Goal: Task Accomplishment & Management: Manage account settings

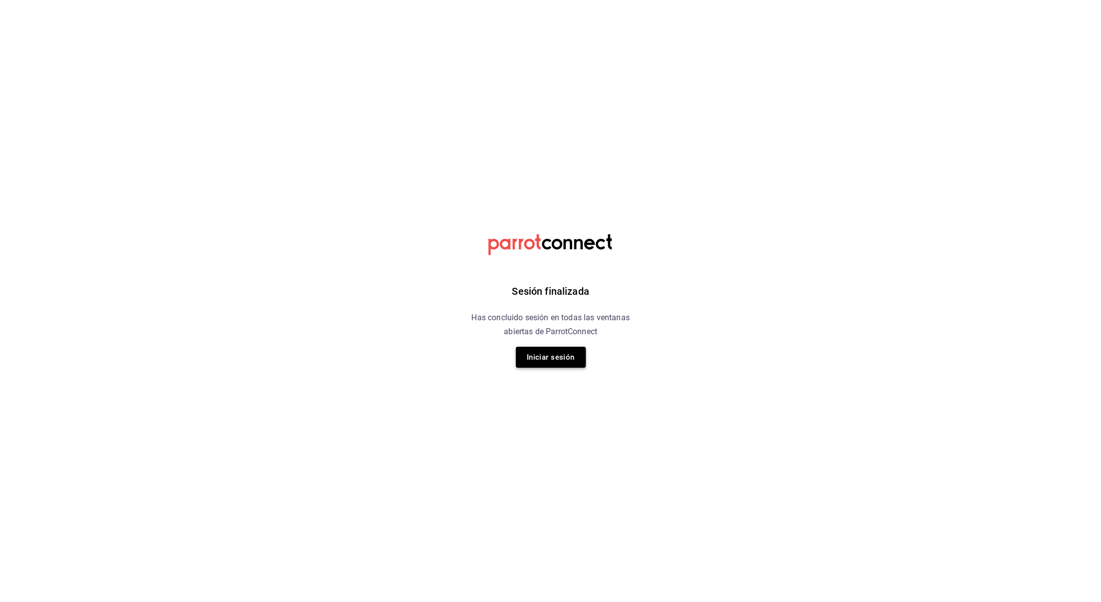
click at [535, 350] on button "Iniciar sesión" at bounding box center [551, 357] width 70 height 21
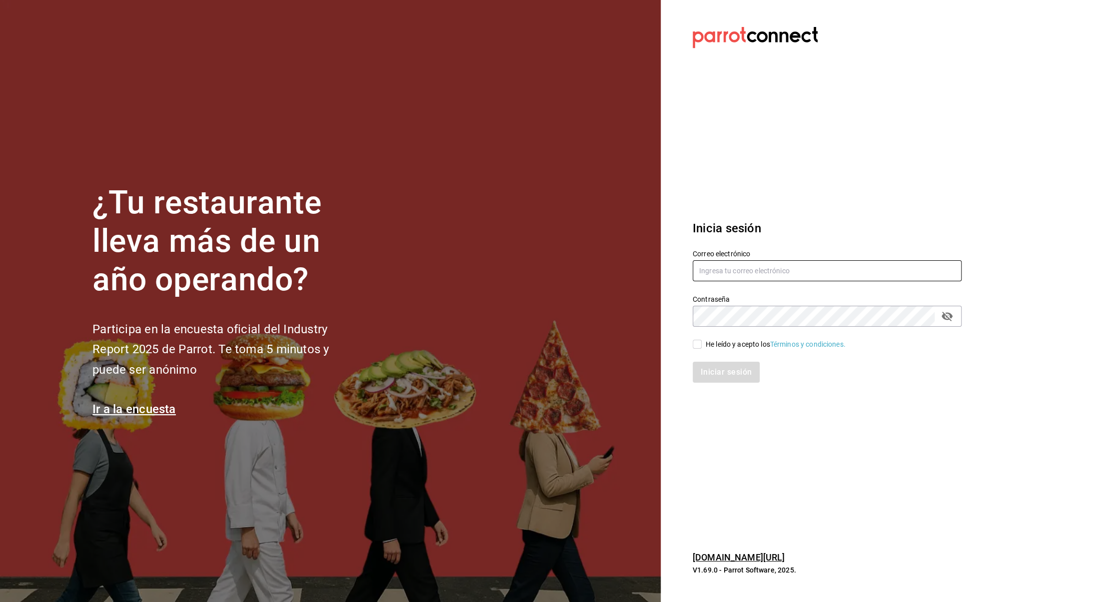
type input "thepacehubmx@gmail.com"
click at [684, 351] on div "Iniciar sesión" at bounding box center [821, 366] width 281 height 33
click at [707, 347] on div "He leído y acepto los Términos y condiciones." at bounding box center [776, 344] width 140 height 10
click at [702, 347] on input "He leído y acepto los Términos y condiciones." at bounding box center [697, 344] width 9 height 9
checkbox input "true"
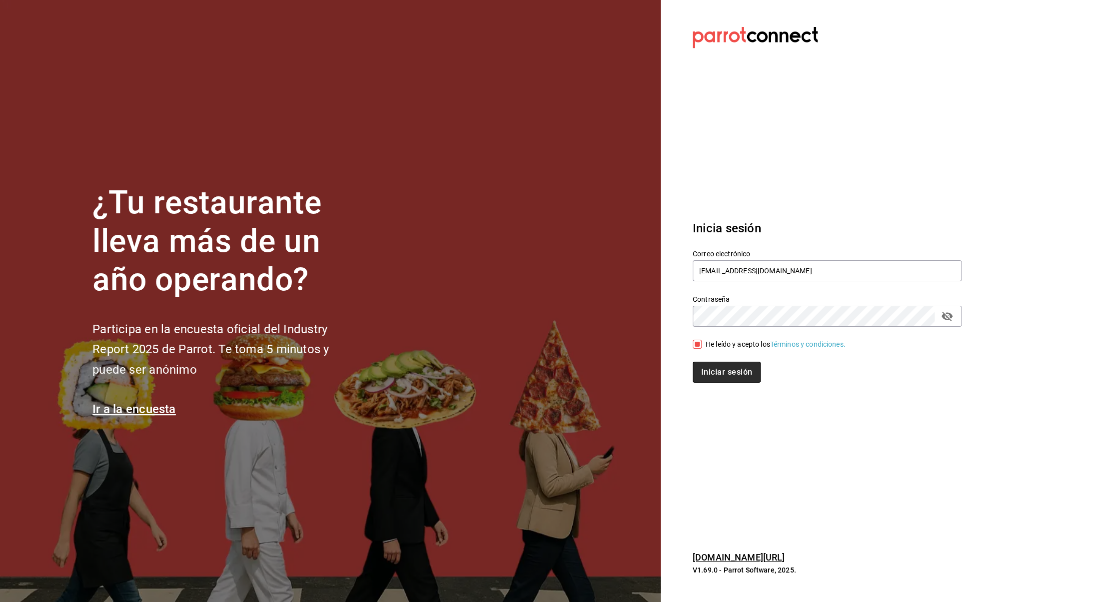
click at [724, 370] on button "Iniciar sesión" at bounding box center [727, 372] width 68 height 21
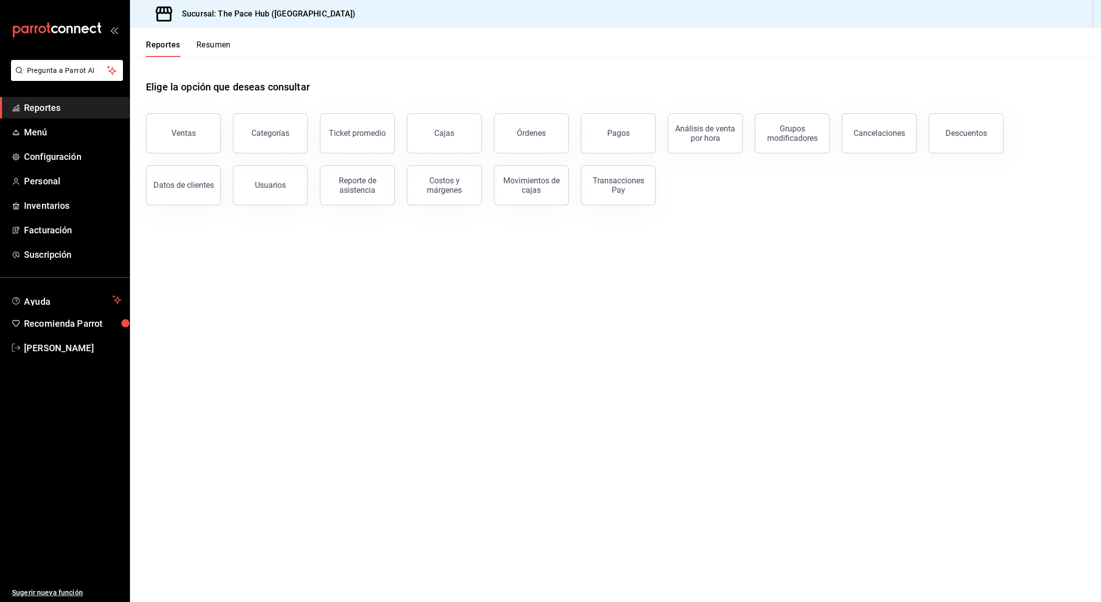
click at [193, 46] on div "Reportes Resumen" at bounding box center [188, 48] width 85 height 17
click at [210, 43] on button "Resumen" at bounding box center [213, 48] width 34 height 17
